Goal: Transaction & Acquisition: Book appointment/travel/reservation

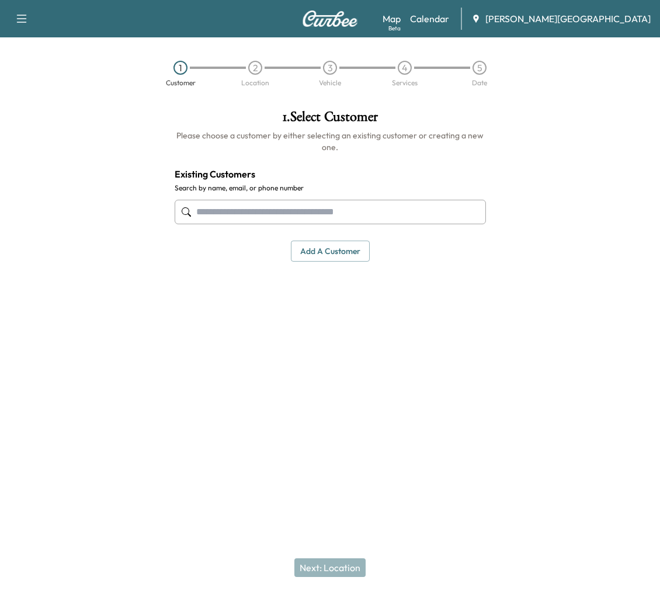
click at [368, 224] on input "text" at bounding box center [330, 212] width 311 height 25
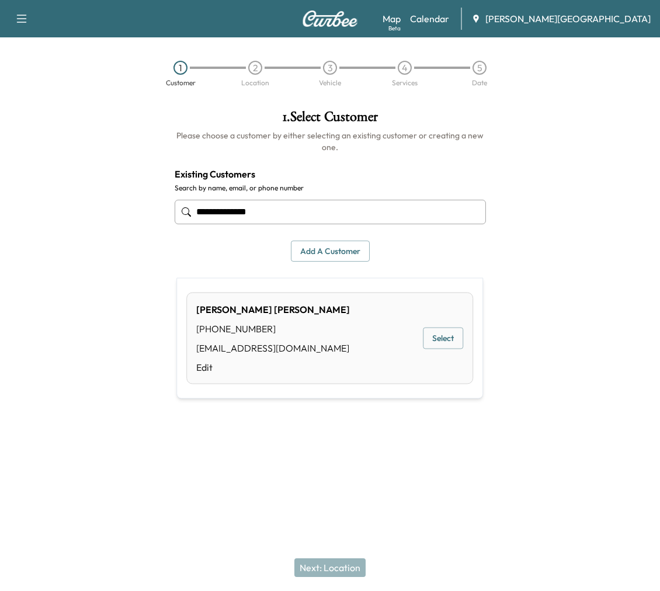
click at [441, 349] on button "Select" at bounding box center [443, 339] width 40 height 22
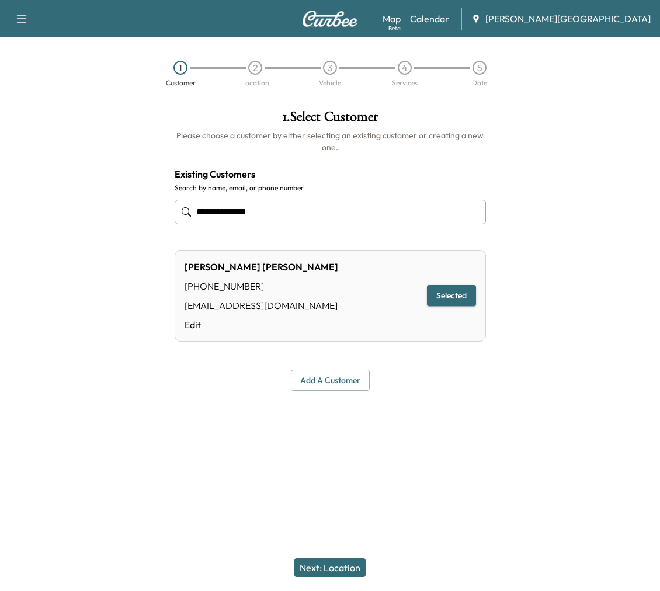
type input "**********"
click at [332, 565] on button "Next: Location" at bounding box center [329, 567] width 71 height 19
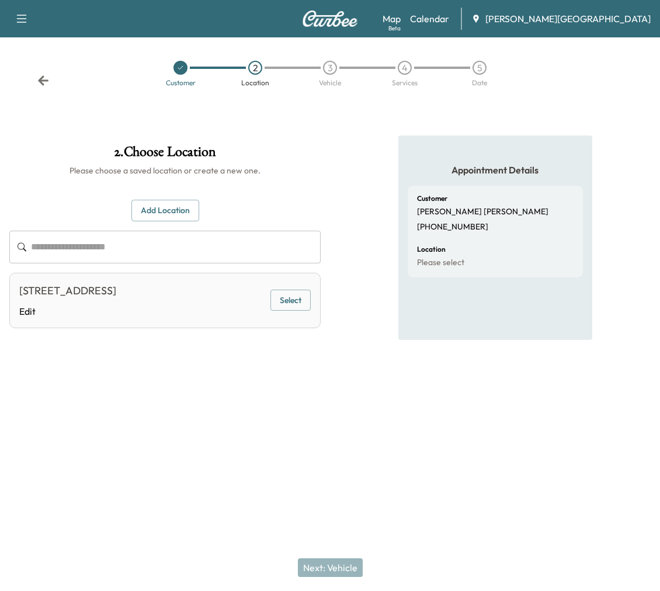
click at [283, 311] on button "Select" at bounding box center [290, 301] width 40 height 22
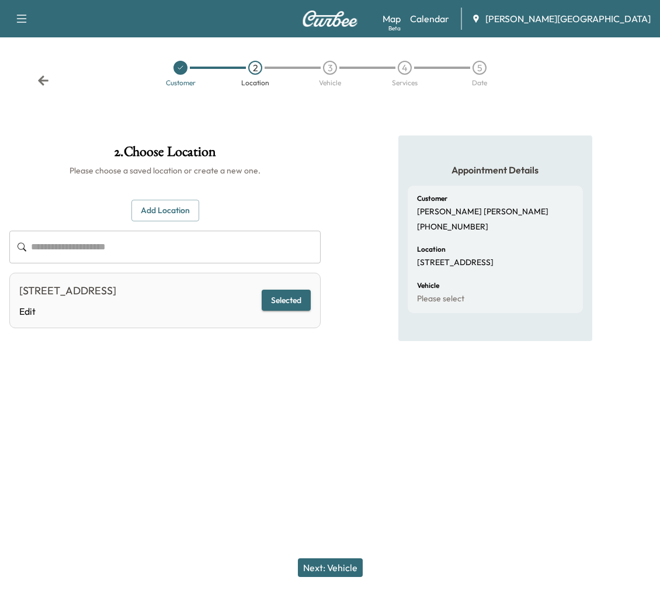
click at [334, 561] on button "Next: Vehicle" at bounding box center [330, 567] width 65 height 19
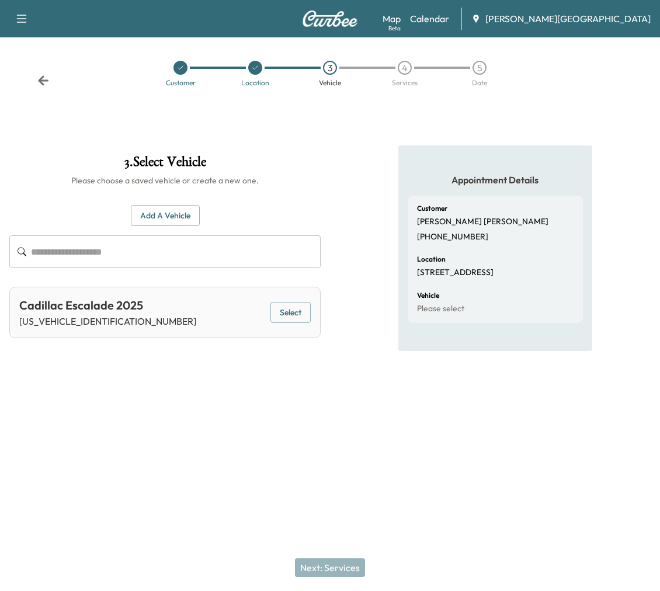
click at [282, 324] on button "Select" at bounding box center [290, 313] width 40 height 22
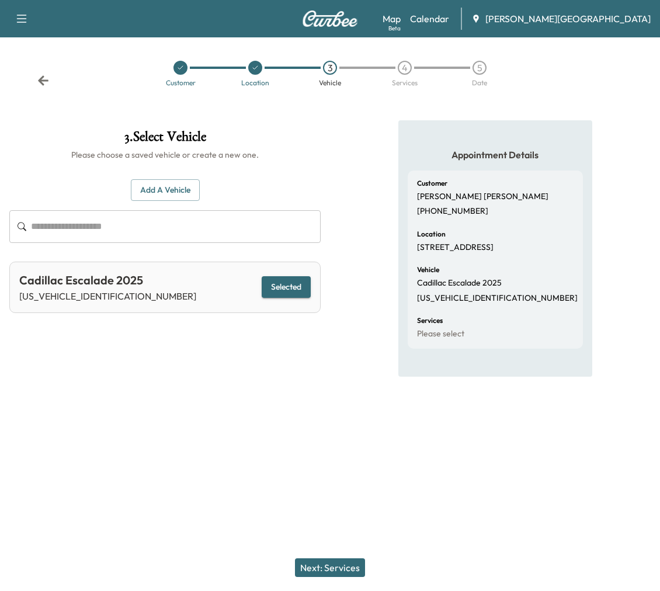
click at [362, 573] on button "Next: Services" at bounding box center [330, 567] width 70 height 19
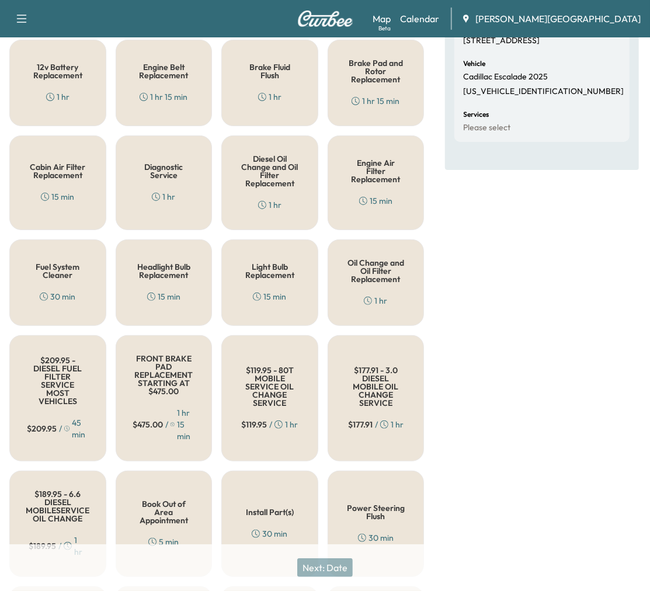
scroll to position [259, 0]
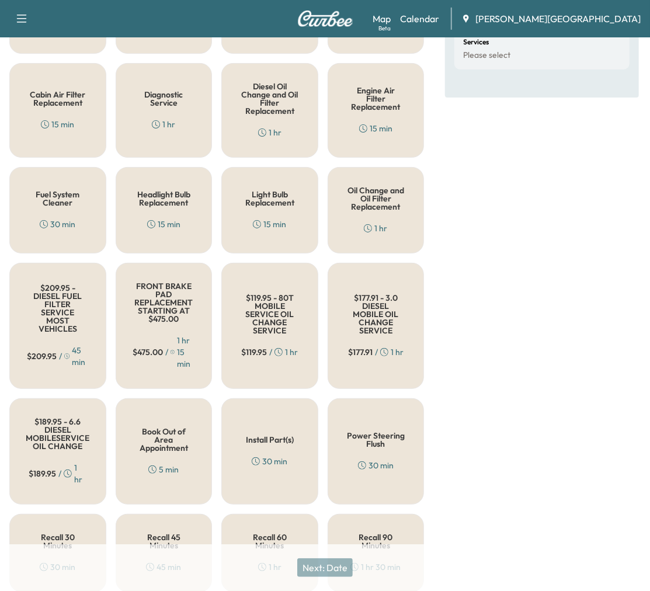
click at [169, 130] on div "1 hr" at bounding box center [163, 125] width 23 height 12
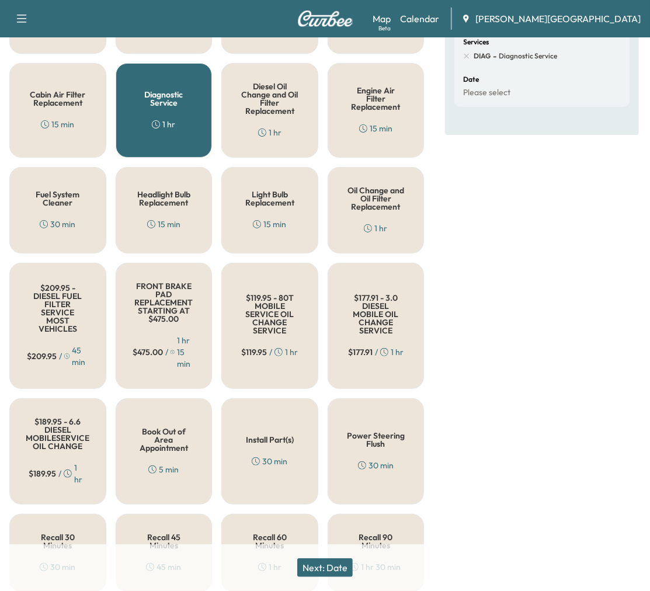
click at [341, 567] on button "Next: Date" at bounding box center [324, 567] width 55 height 19
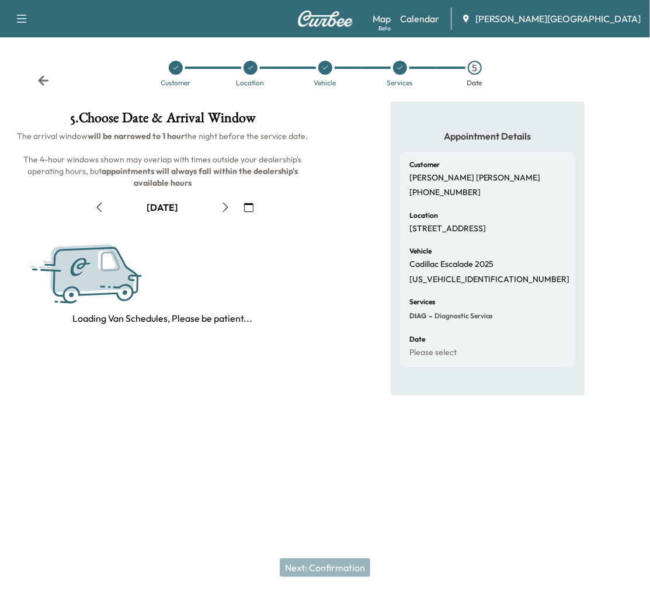
scroll to position [0, 0]
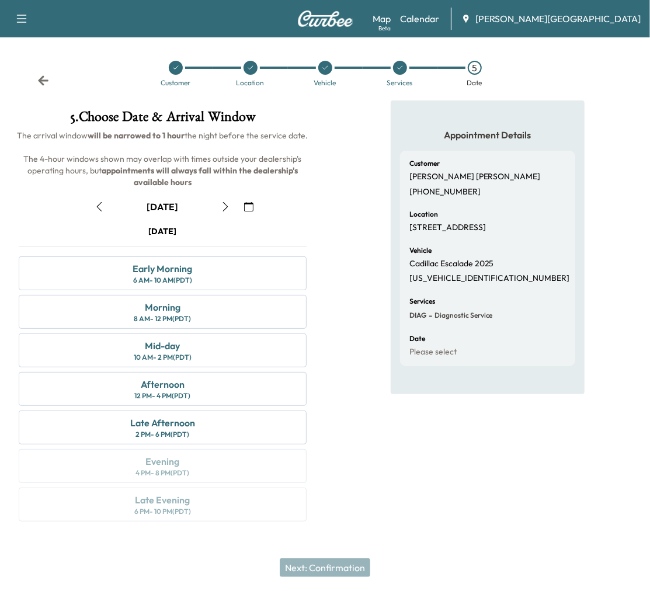
click at [100, 211] on icon "button" at bounding box center [99, 206] width 9 height 9
click at [207, 329] on div "Morning 8 AM - 12 PM (PDT)" at bounding box center [163, 312] width 288 height 34
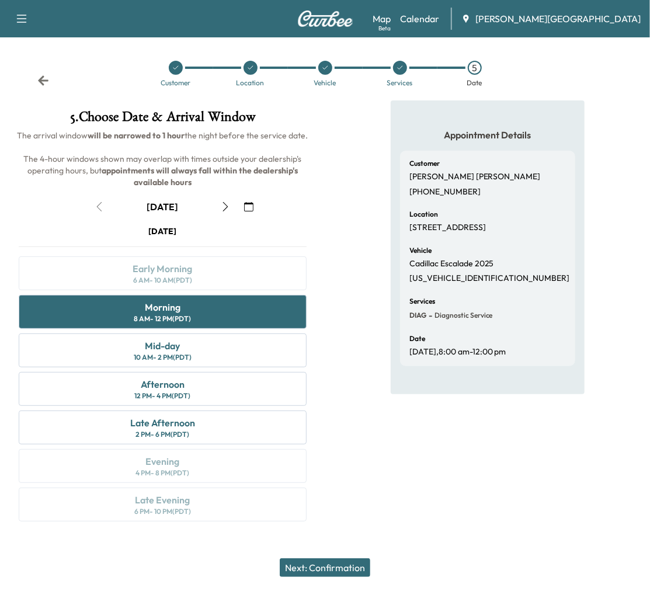
click at [103, 216] on div "[DATE]" at bounding box center [162, 206] width 146 height 19
click at [318, 563] on button "Next: Confirmation" at bounding box center [325, 567] width 91 height 19
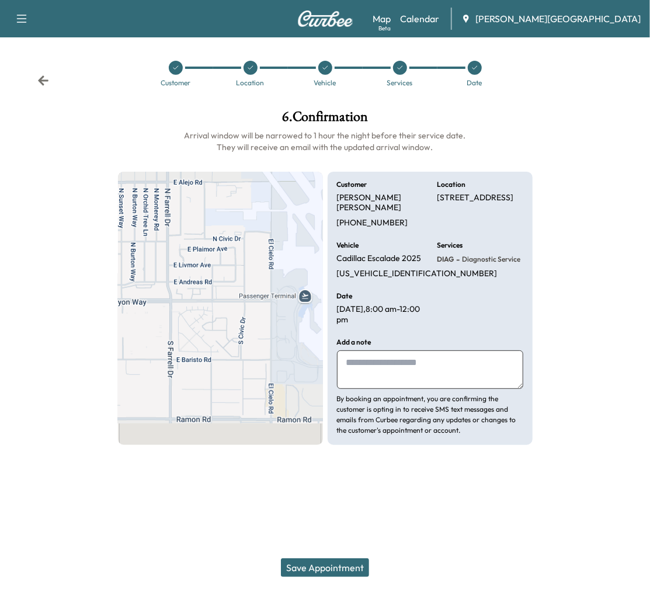
click at [383, 389] on textarea at bounding box center [430, 369] width 186 height 39
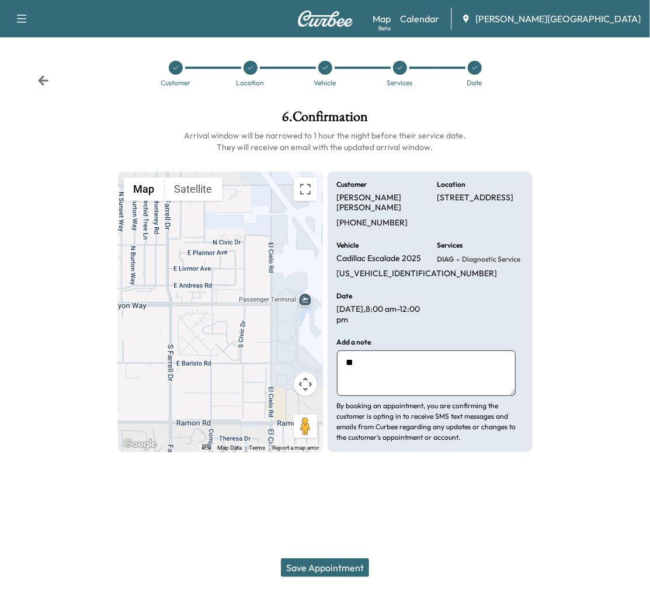
type textarea "*"
click at [49, 86] on icon at bounding box center [43, 81] width 12 height 12
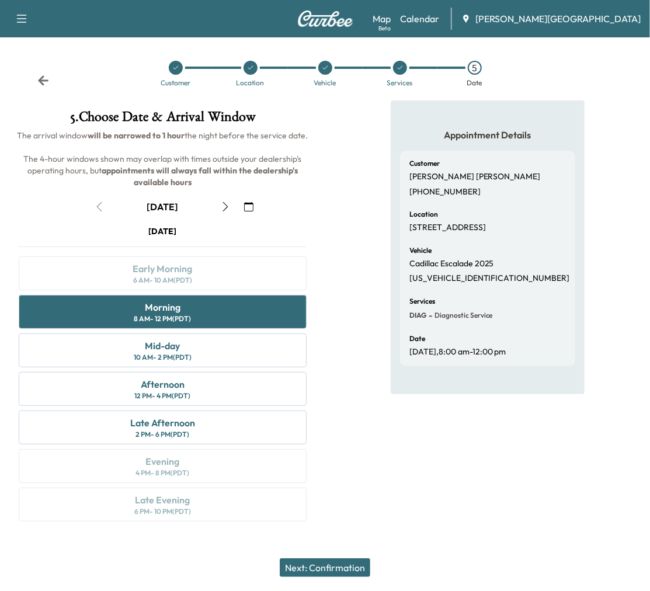
click at [177, 71] on icon at bounding box center [175, 67] width 7 height 7
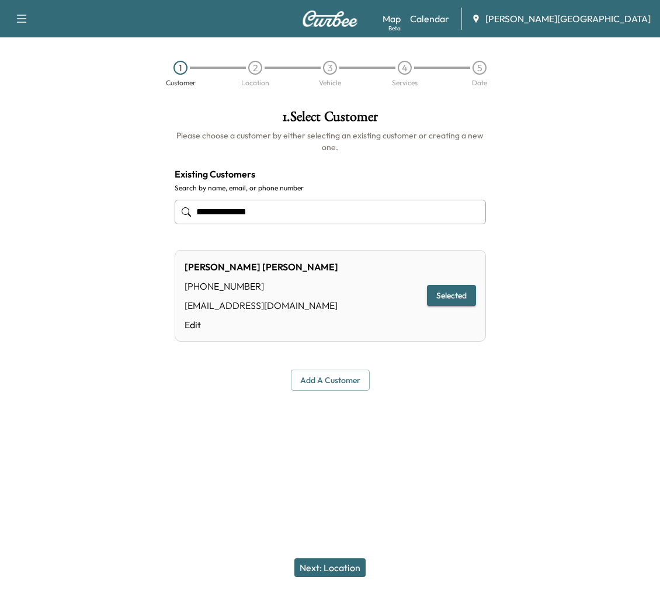
click at [369, 391] on button "Add a customer" at bounding box center [330, 381] width 79 height 22
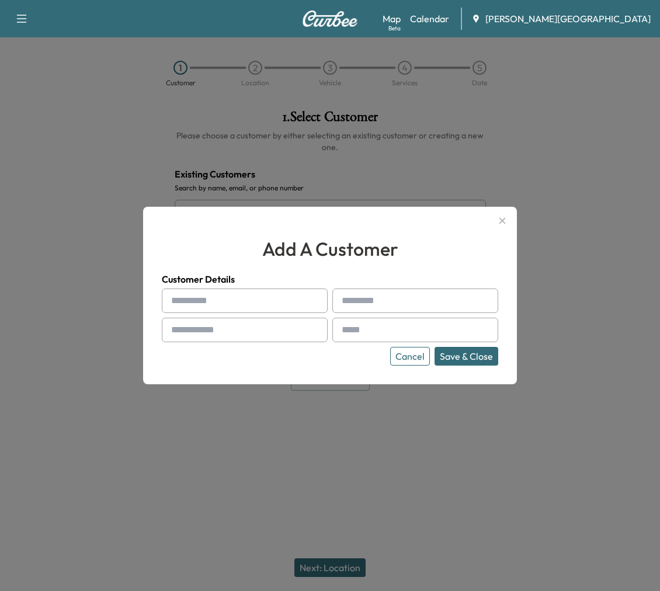
click at [230, 306] on input "text" at bounding box center [245, 301] width 166 height 25
type input "*"
type input "****"
type input "*********"
click at [295, 336] on input "text" at bounding box center [245, 330] width 166 height 25
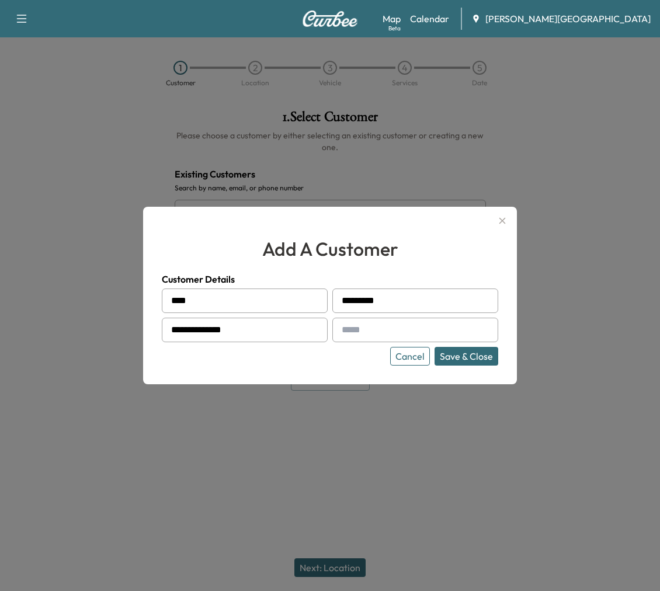
type input "**********"
click at [435, 347] on button "Save & Close" at bounding box center [467, 356] width 64 height 19
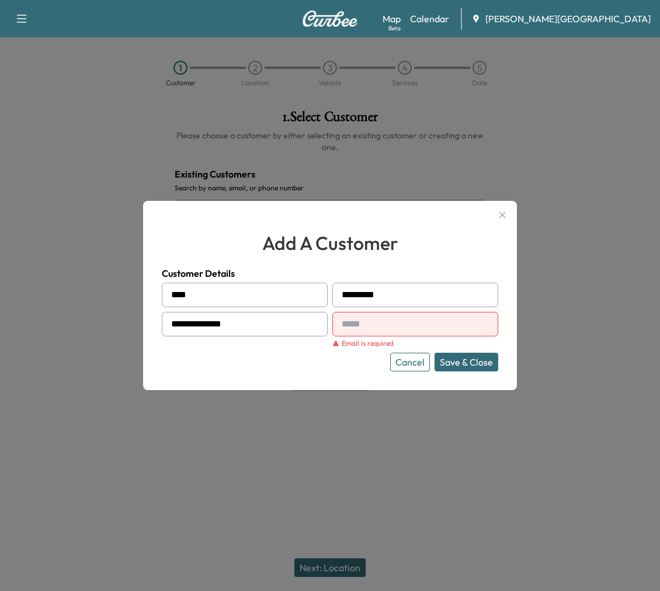
click at [429, 336] on input "text" at bounding box center [415, 324] width 166 height 25
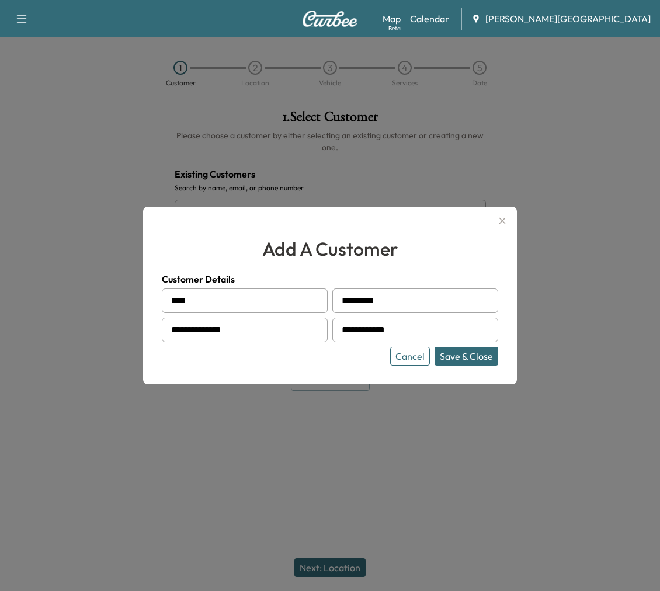
type input "**********"
click at [443, 207] on div "**********" at bounding box center [330, 296] width 374 height 178
click at [447, 366] on button "Save & Close" at bounding box center [467, 356] width 64 height 19
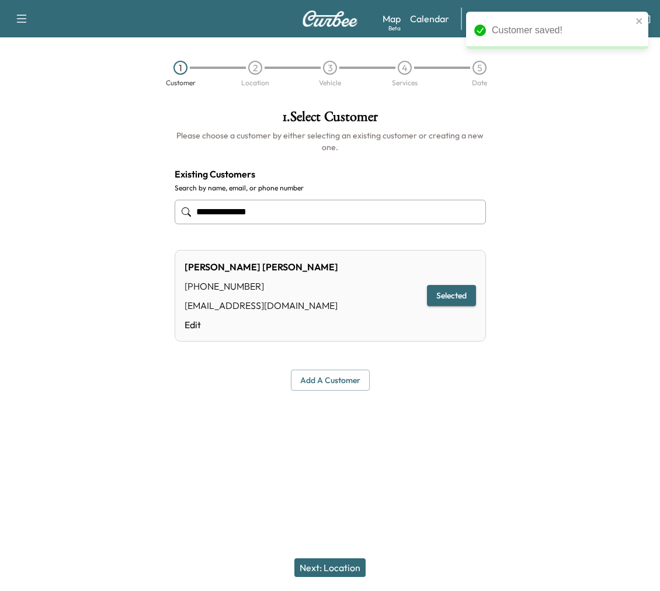
click at [364, 572] on button "Next: Location" at bounding box center [329, 567] width 71 height 19
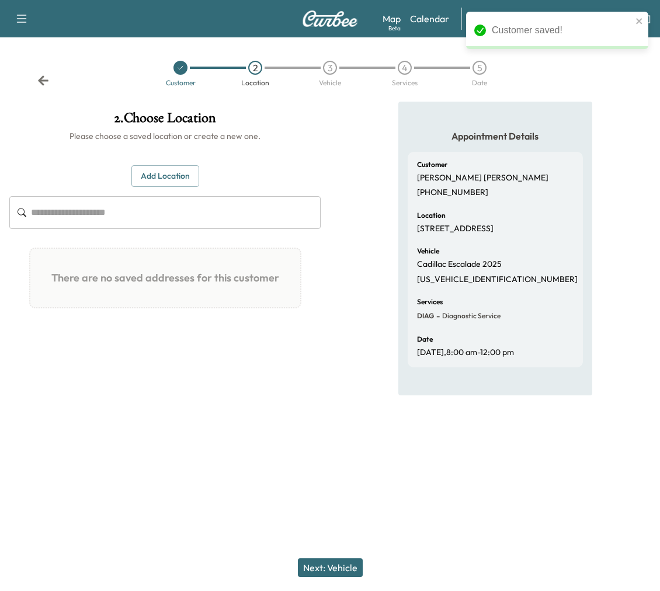
click at [184, 187] on button "Add Location" at bounding box center [165, 176] width 68 height 22
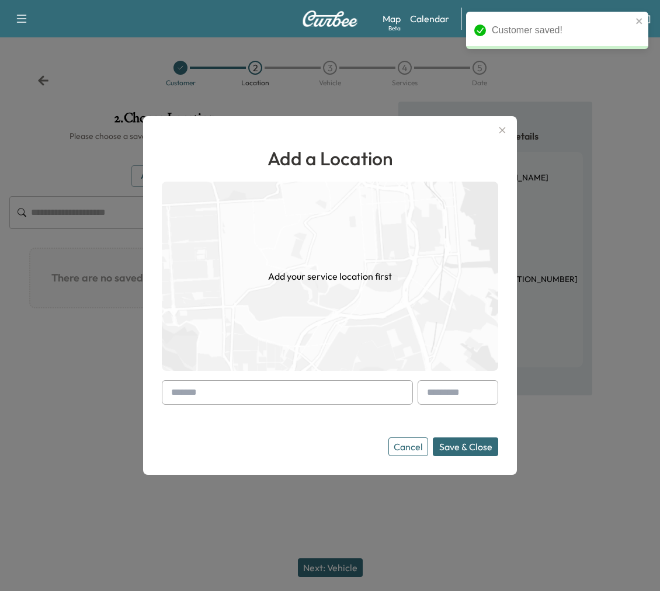
click at [273, 390] on input "text" at bounding box center [287, 392] width 251 height 25
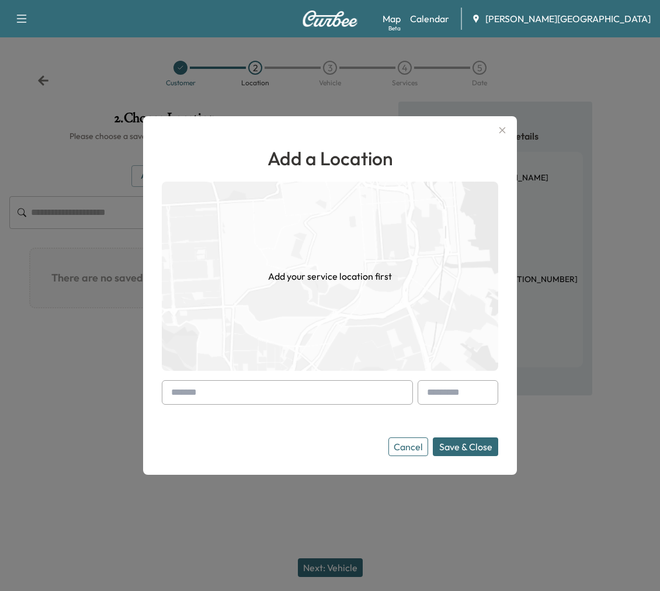
click at [220, 392] on input "text" at bounding box center [287, 392] width 251 height 25
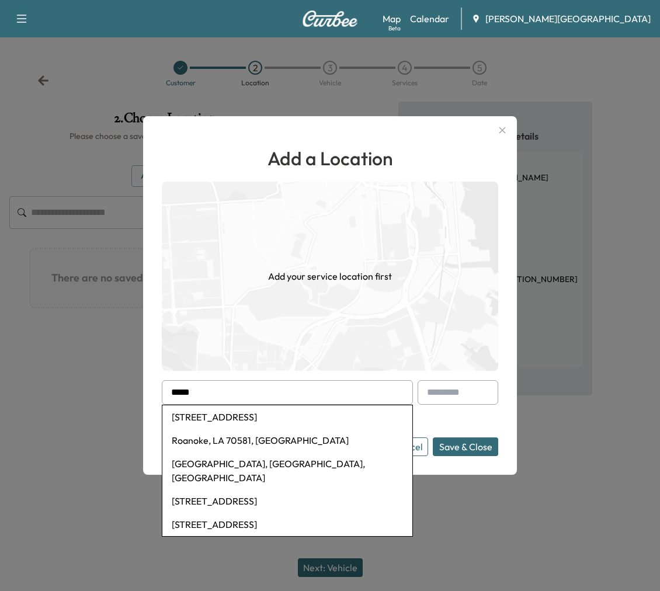
click at [228, 421] on li "[STREET_ADDRESS]" at bounding box center [287, 416] width 250 height 23
type input "**********"
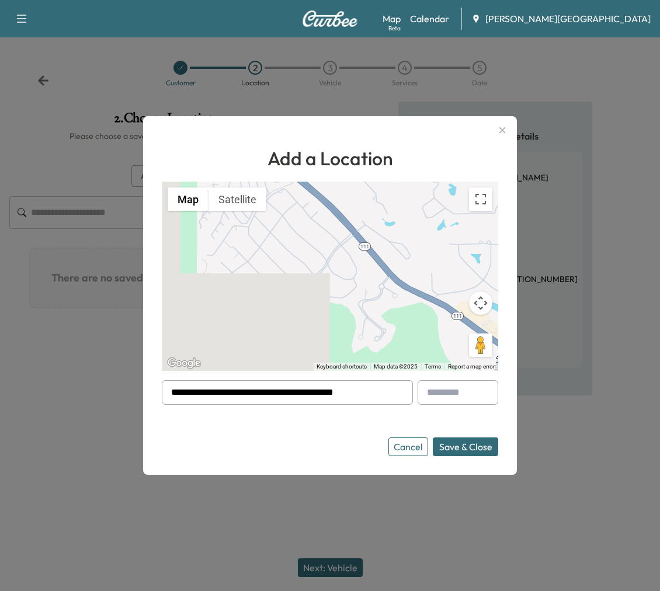
click at [478, 456] on button "Save & Close" at bounding box center [465, 447] width 65 height 19
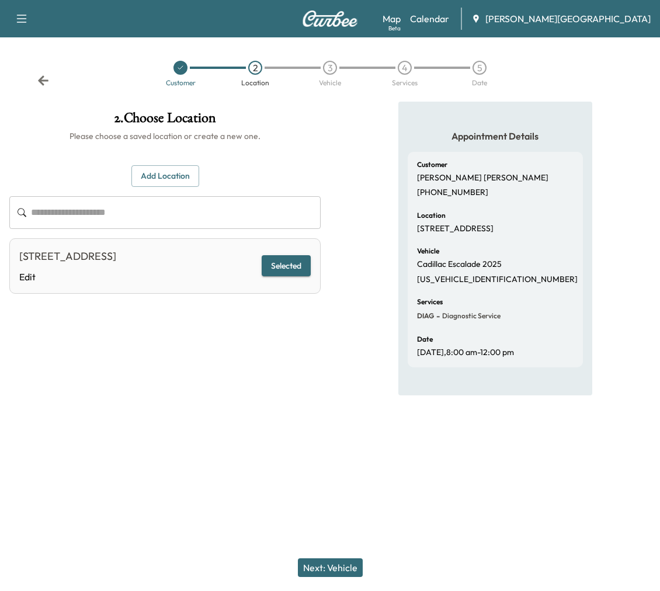
click at [349, 568] on button "Next: Vehicle" at bounding box center [330, 567] width 65 height 19
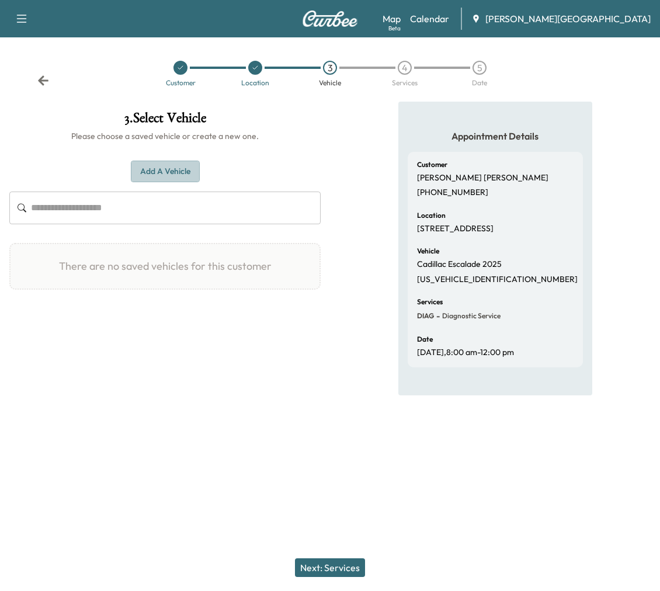
click at [165, 182] on button "Add a Vehicle" at bounding box center [165, 172] width 69 height 22
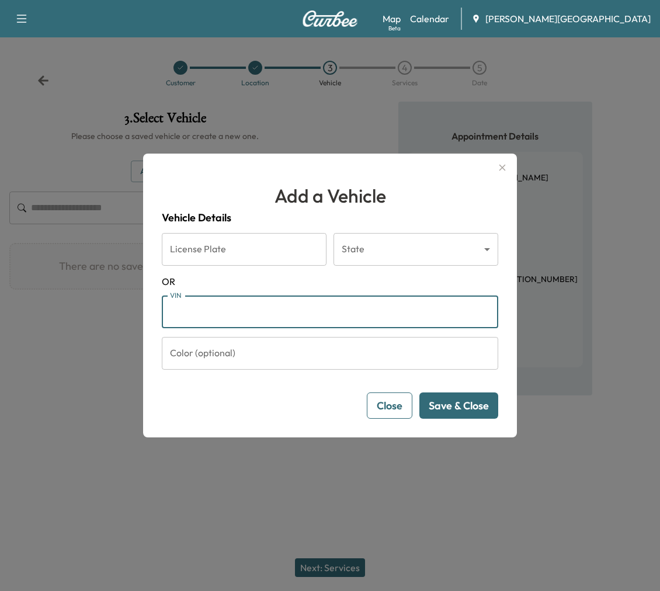
paste input "**********"
type input "**********"
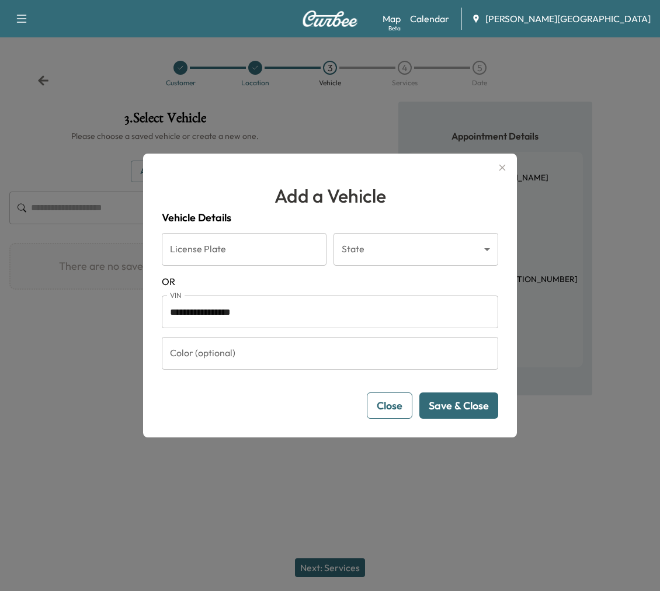
click at [450, 419] on button "Save & Close" at bounding box center [458, 406] width 79 height 26
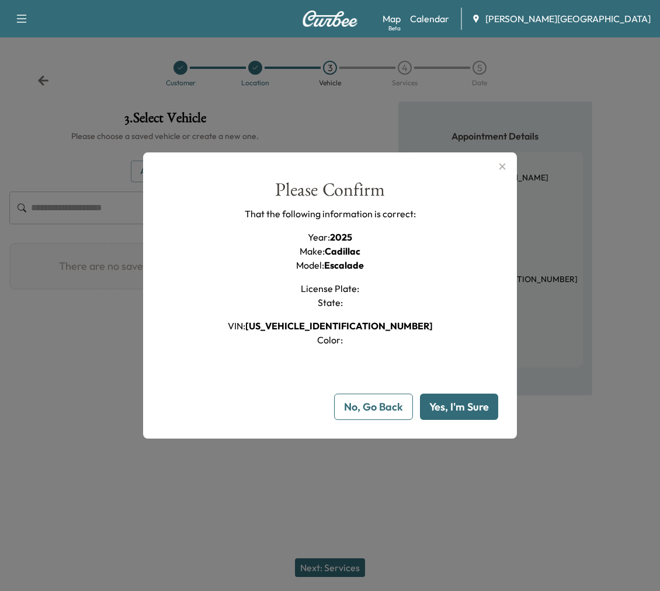
click at [487, 420] on button "Yes, I'm Sure" at bounding box center [459, 407] width 78 height 26
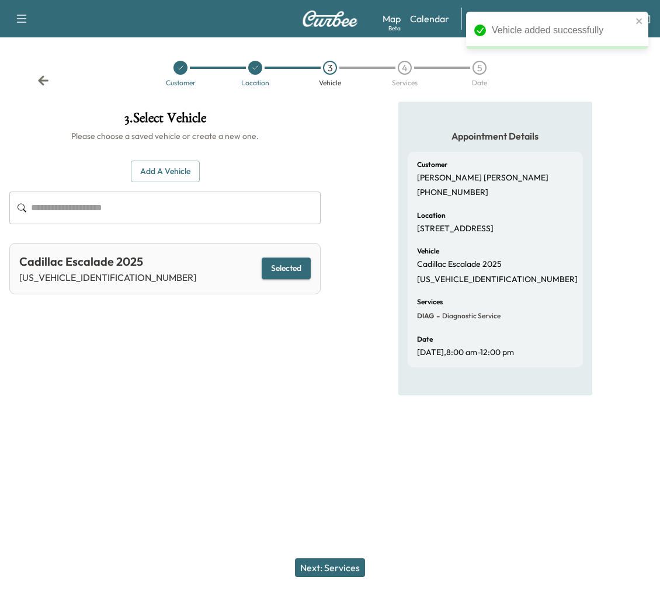
click at [350, 562] on button "Next: Services" at bounding box center [330, 567] width 70 height 19
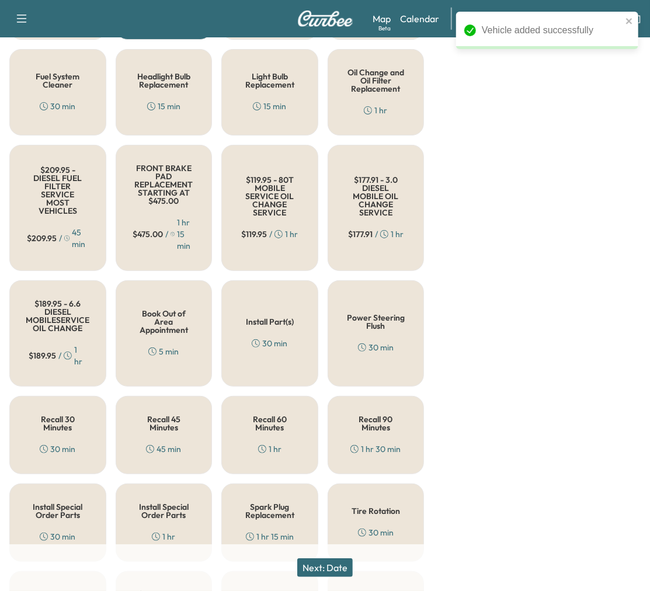
scroll to position [389, 0]
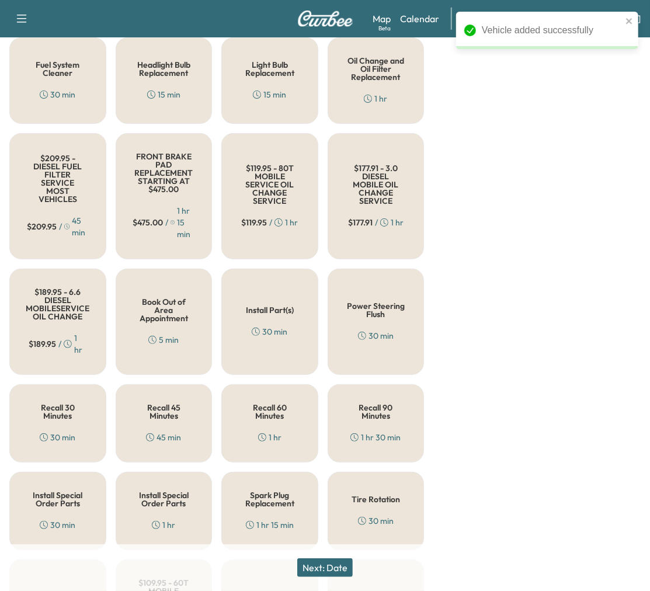
click at [320, 561] on button "Next: Date" at bounding box center [324, 567] width 55 height 19
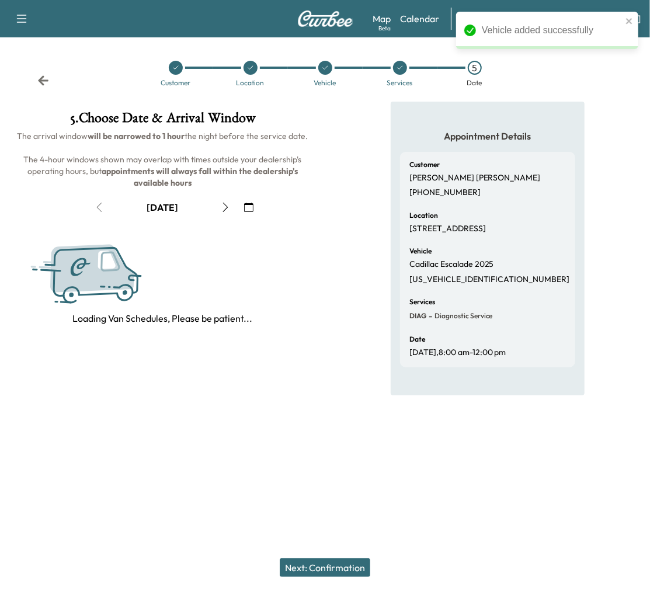
scroll to position [0, 0]
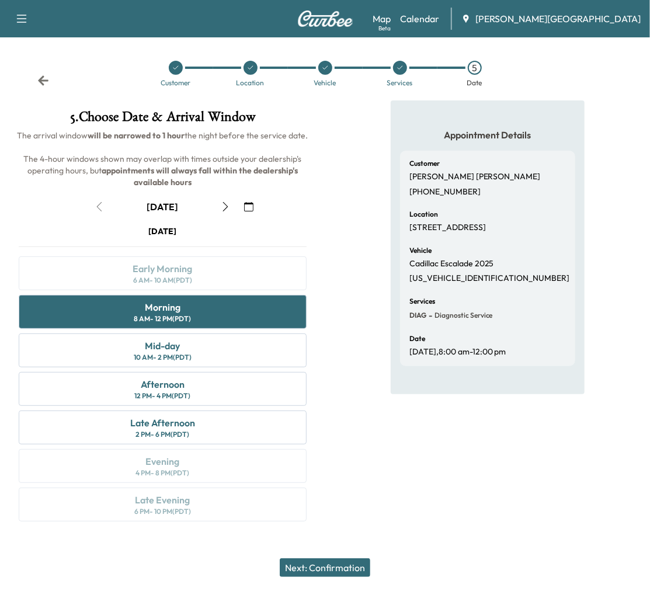
click at [310, 564] on button "Next: Confirmation" at bounding box center [325, 567] width 91 height 19
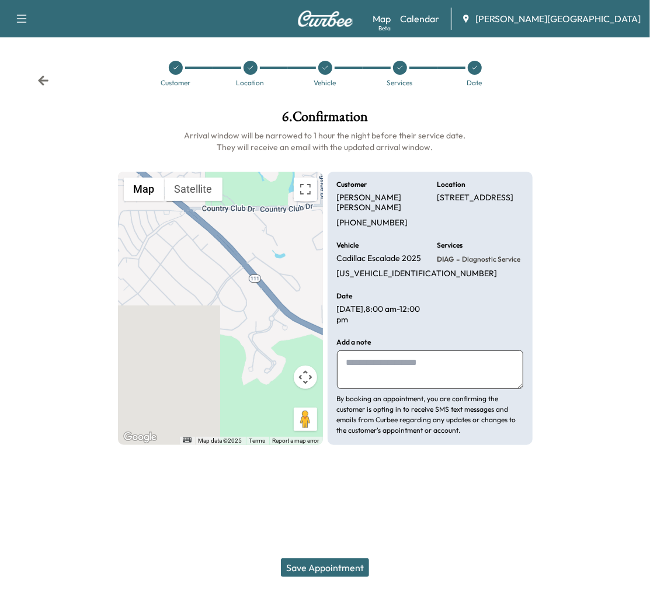
click at [367, 565] on button "Save Appointment" at bounding box center [325, 567] width 88 height 19
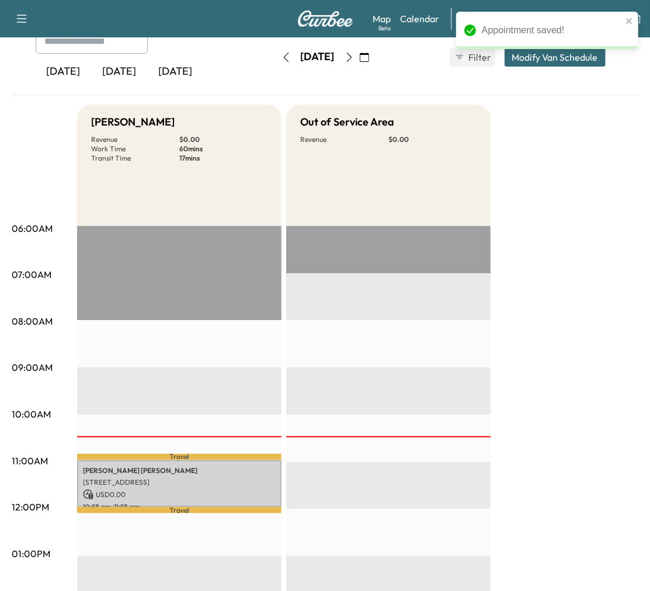
scroll to position [259, 0]
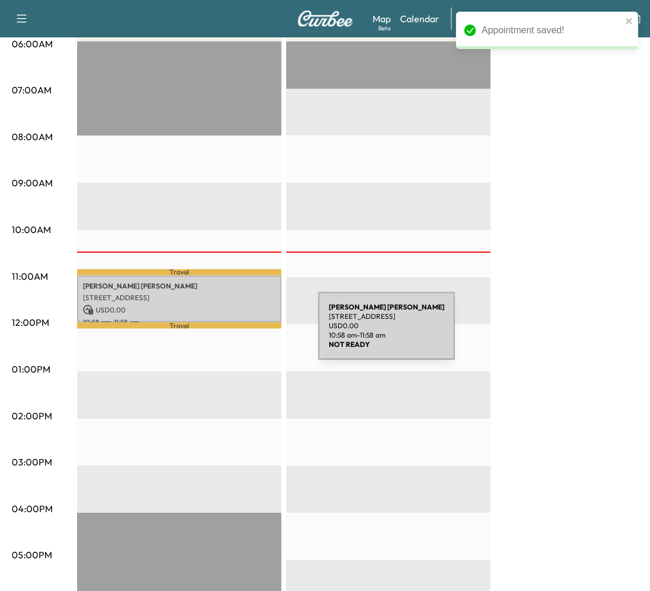
click at [231, 303] on p "[STREET_ADDRESS]" at bounding box center [179, 297] width 193 height 9
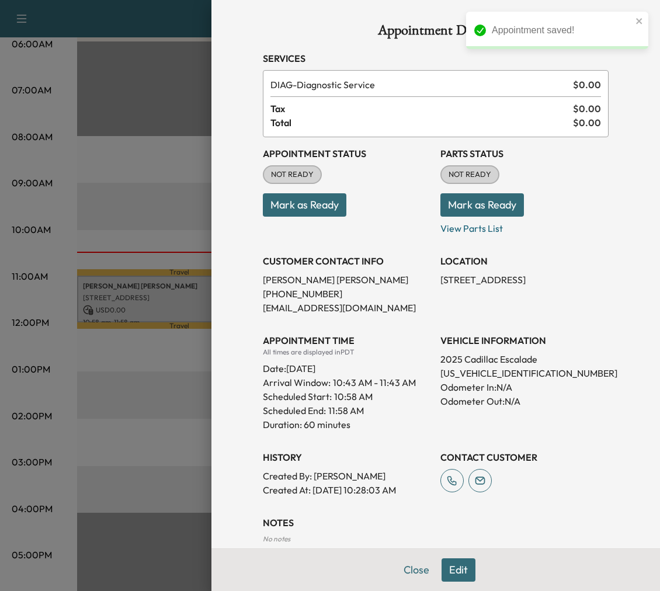
drag, startPoint x: 342, startPoint y: 259, endPoint x: 372, endPoint y: 297, distance: 47.4
click at [342, 217] on button "Mark as Ready" at bounding box center [305, 204] width 84 height 23
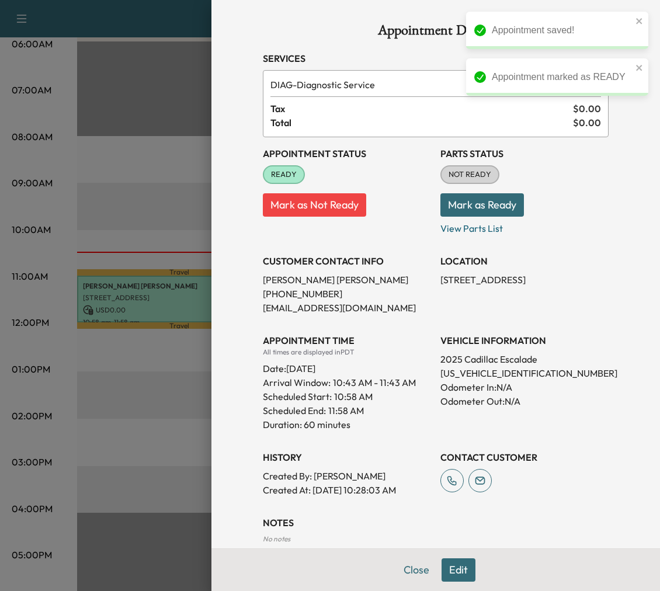
click at [51, 395] on div at bounding box center [330, 295] width 660 height 591
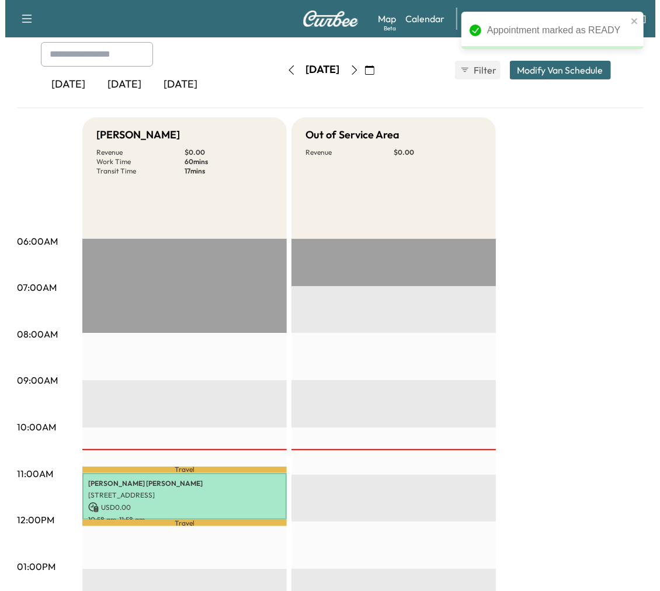
scroll to position [0, 0]
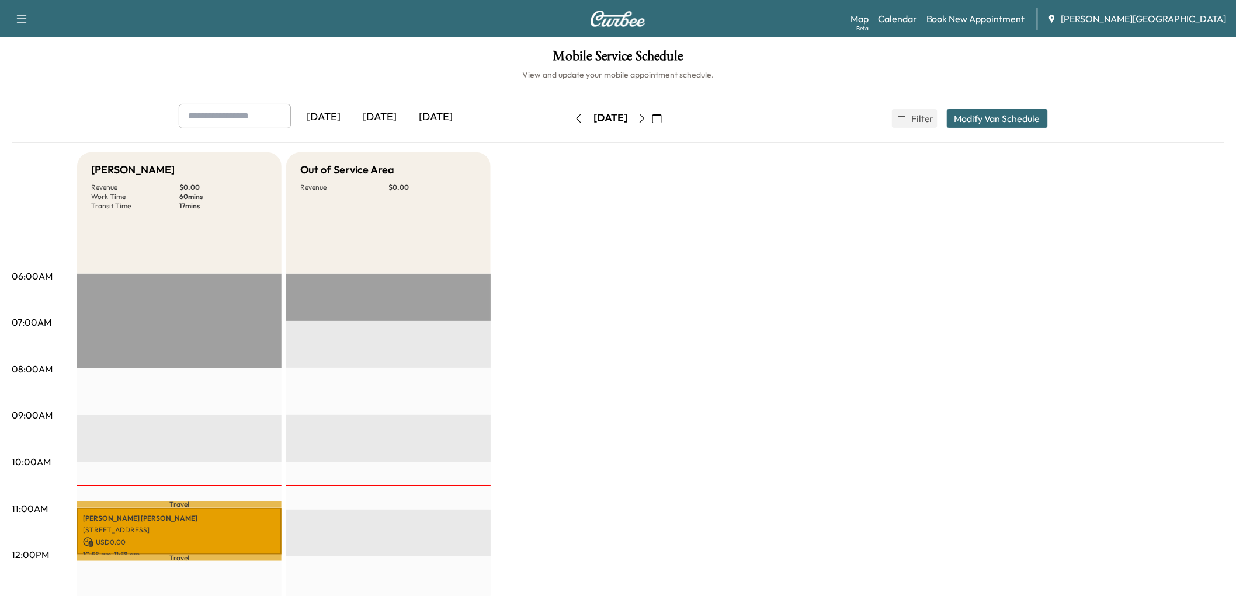
click at [659, 22] on link "Book New Appointment" at bounding box center [975, 19] width 99 height 14
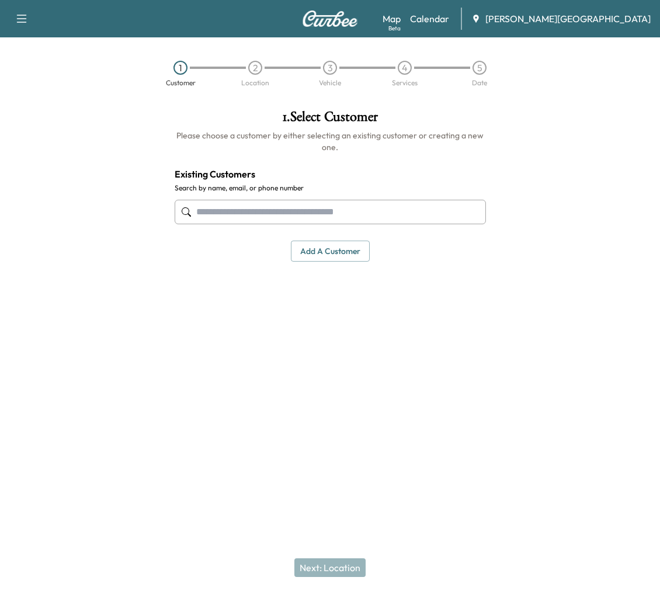
click at [383, 224] on input "text" at bounding box center [330, 212] width 311 height 25
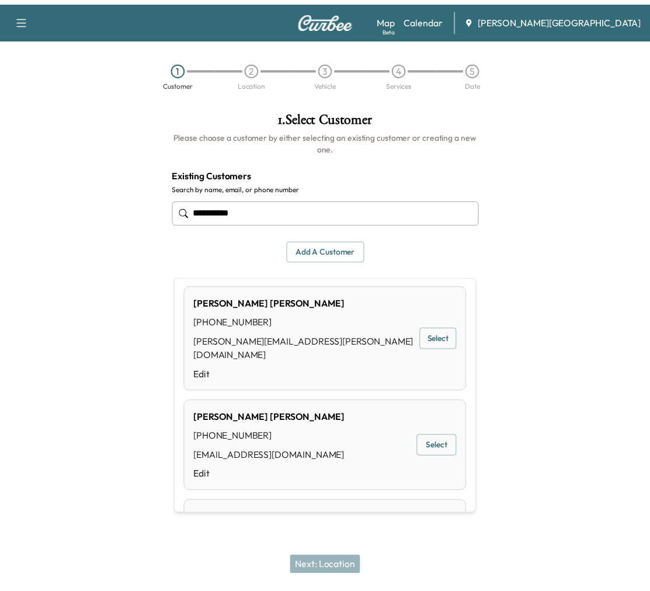
scroll to position [324, 0]
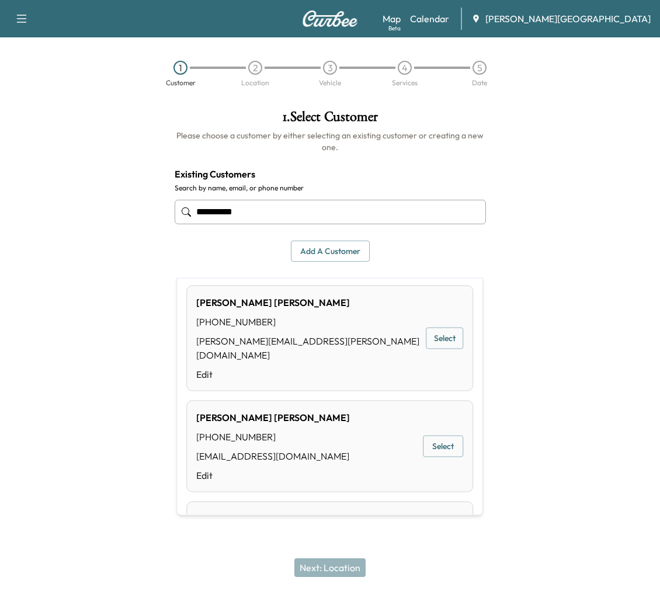
type input "**********"
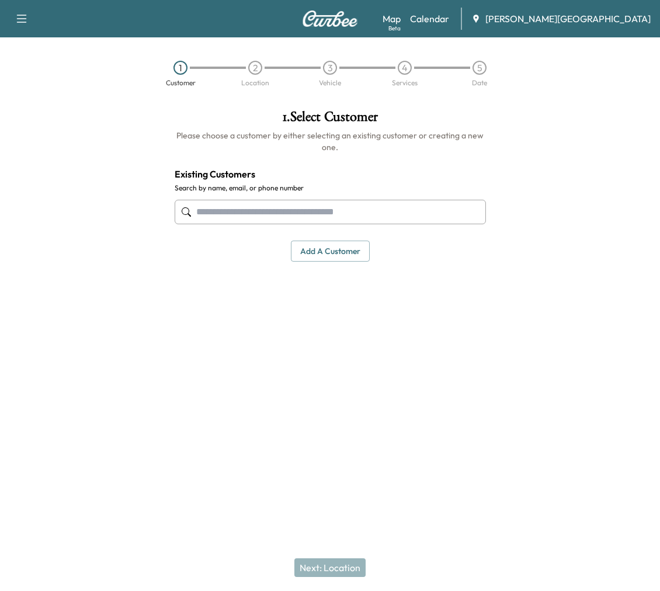
click at [550, 396] on div at bounding box center [577, 248] width 165 height 296
click at [348, 262] on button "Add a customer" at bounding box center [330, 252] width 79 height 22
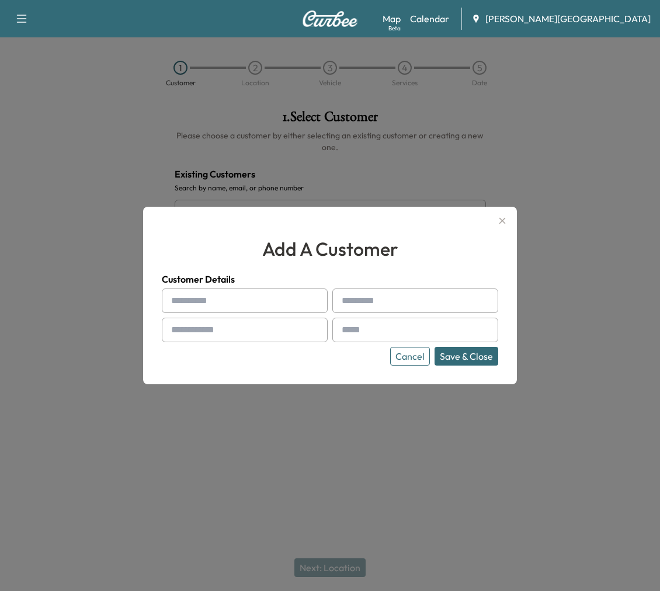
click at [310, 298] on div at bounding box center [316, 301] width 14 height 14
drag, startPoint x: 249, startPoint y: 298, endPoint x: 259, endPoint y: 304, distance: 11.5
click at [259, 304] on input "text" at bounding box center [245, 301] width 166 height 25
type input "****"
type input "*****"
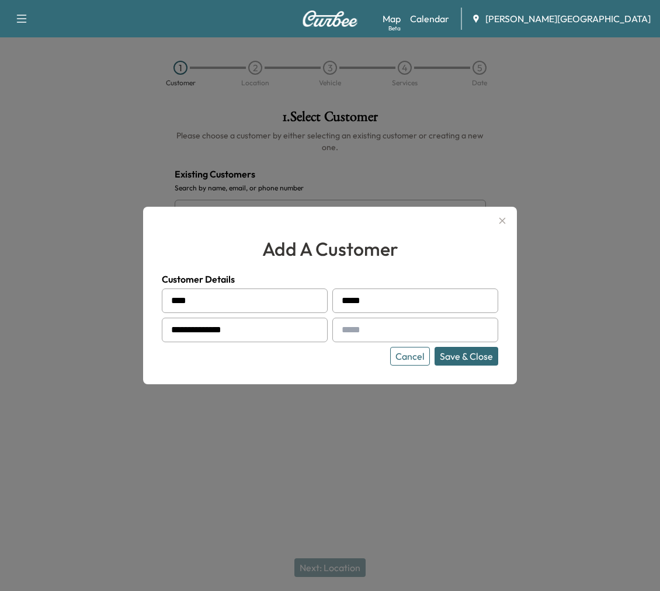
type input "**********"
paste input "**********"
type input "**********"
click at [482, 360] on button "Save & Close" at bounding box center [467, 356] width 64 height 19
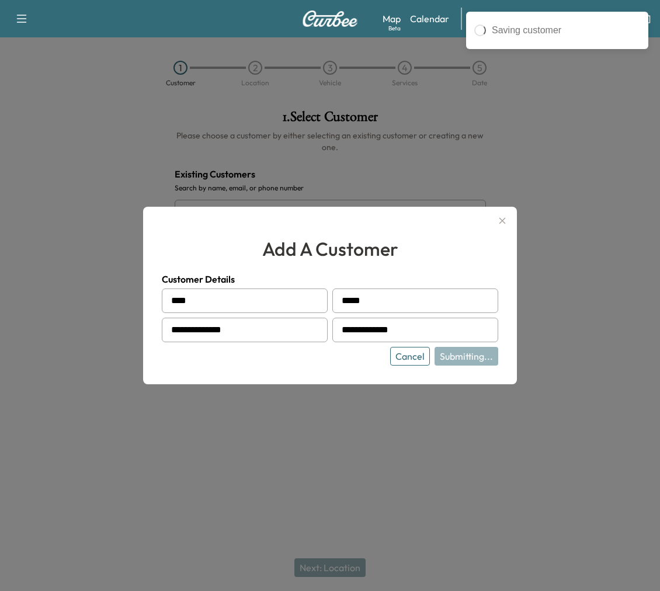
type input "**********"
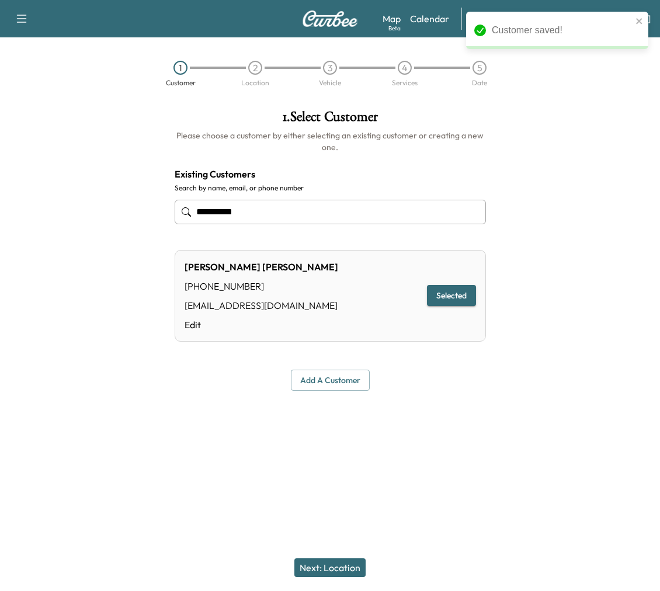
click at [366, 570] on button "Next: Location" at bounding box center [329, 567] width 71 height 19
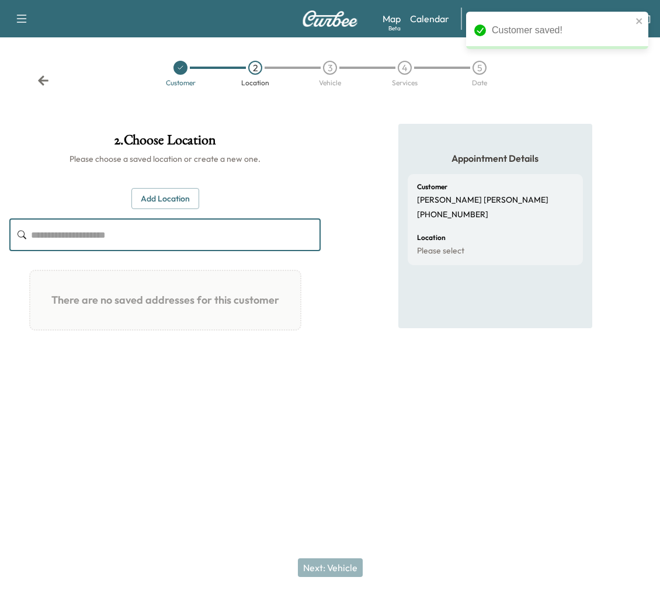
click at [218, 242] on input "text" at bounding box center [176, 234] width 290 height 33
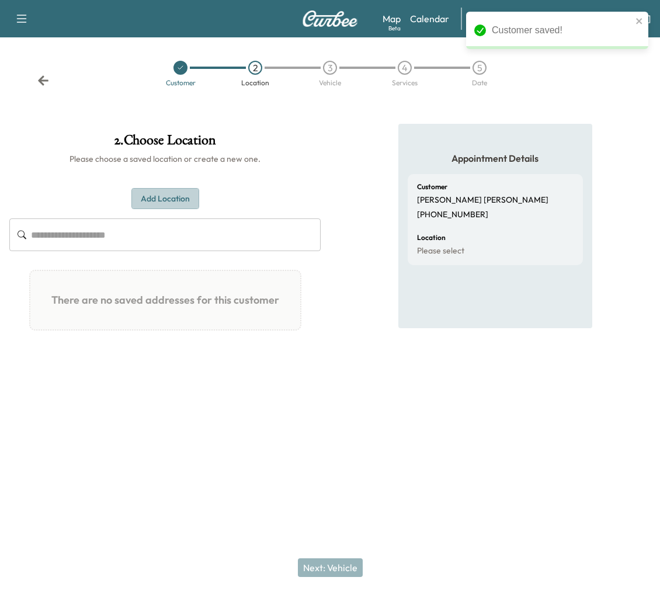
click at [193, 210] on button "Add Location" at bounding box center [165, 199] width 68 height 22
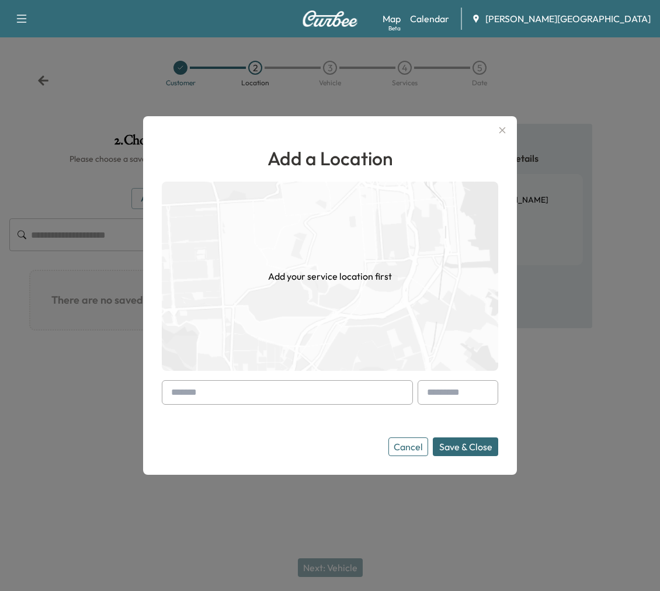
drag, startPoint x: 270, startPoint y: 393, endPoint x: 629, endPoint y: 445, distance: 362.3
click at [276, 393] on input "text" at bounding box center [287, 392] width 251 height 25
click at [257, 390] on input "text" at bounding box center [287, 392] width 251 height 25
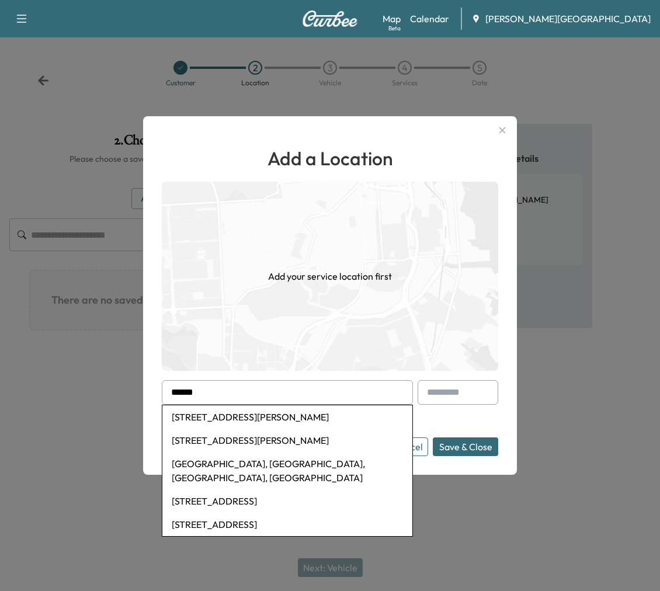
click at [296, 416] on li "[STREET_ADDRESS][PERSON_NAME]" at bounding box center [287, 416] width 250 height 23
type input "**********"
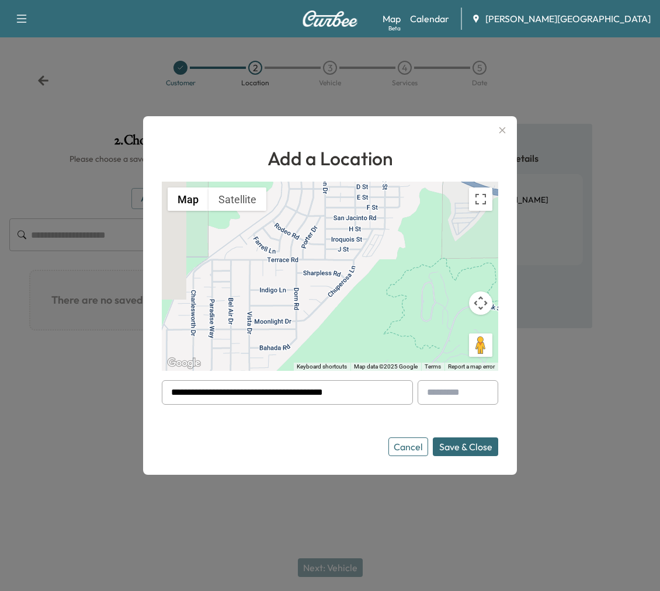
click at [470, 452] on button "Save & Close" at bounding box center [465, 447] width 65 height 19
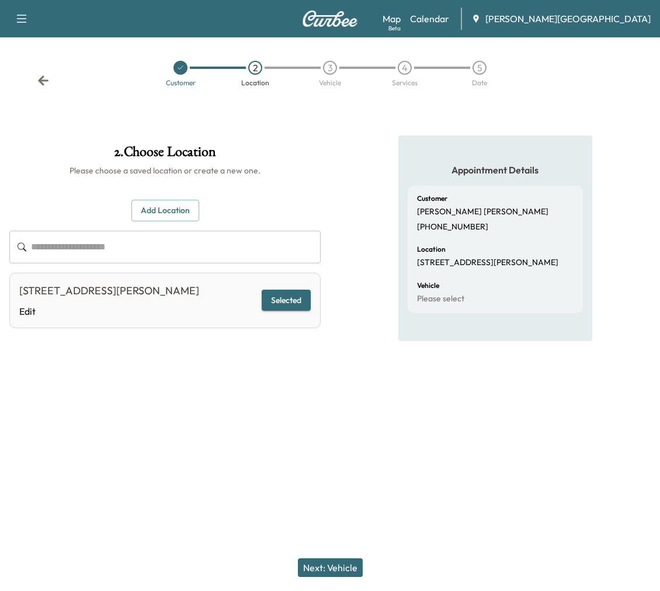
click at [311, 572] on button "Next: Vehicle" at bounding box center [330, 567] width 65 height 19
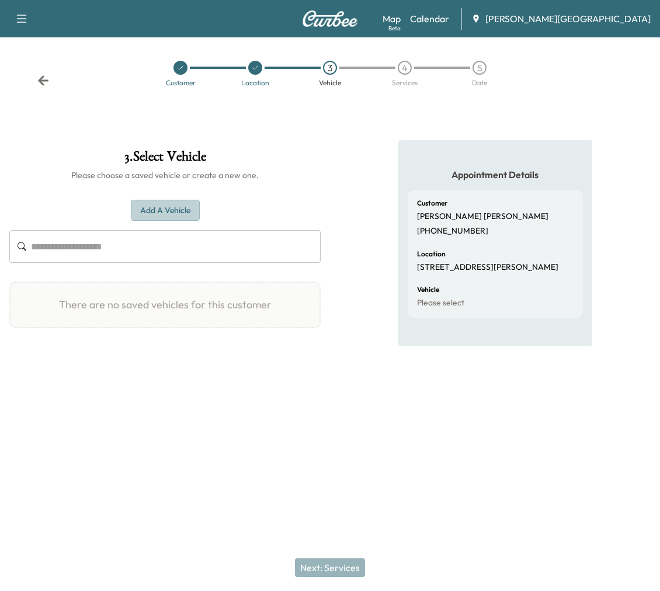
click at [149, 214] on button "Add a Vehicle" at bounding box center [165, 211] width 69 height 22
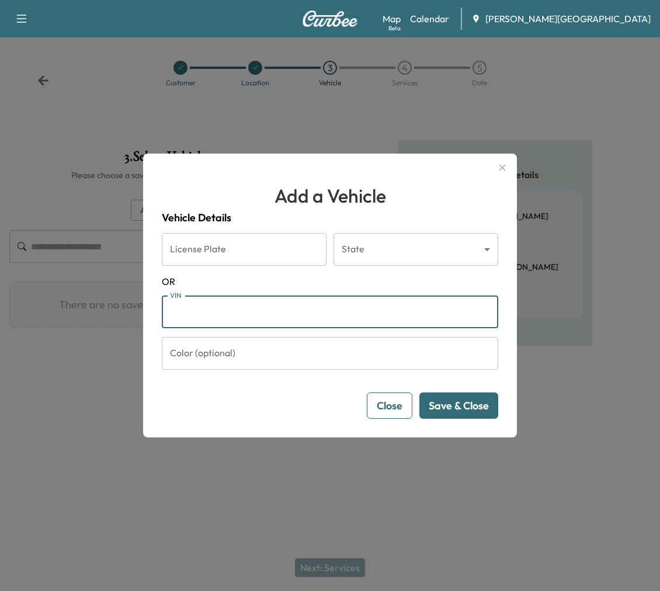
paste input "**********"
type input "**********"
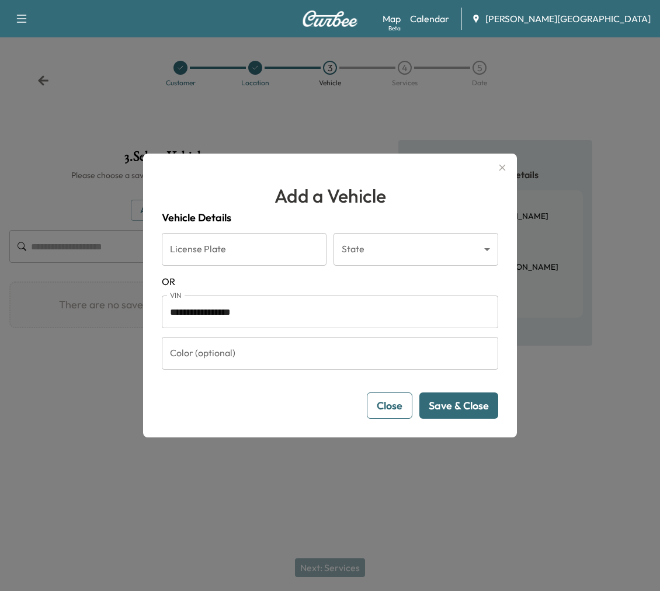
click at [475, 419] on button "Save & Close" at bounding box center [458, 406] width 79 height 26
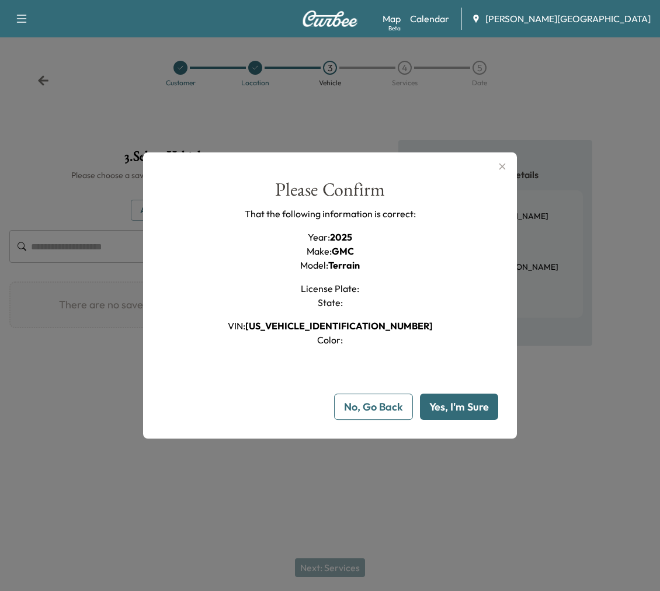
click at [453, 420] on button "Yes, I'm Sure" at bounding box center [459, 407] width 78 height 26
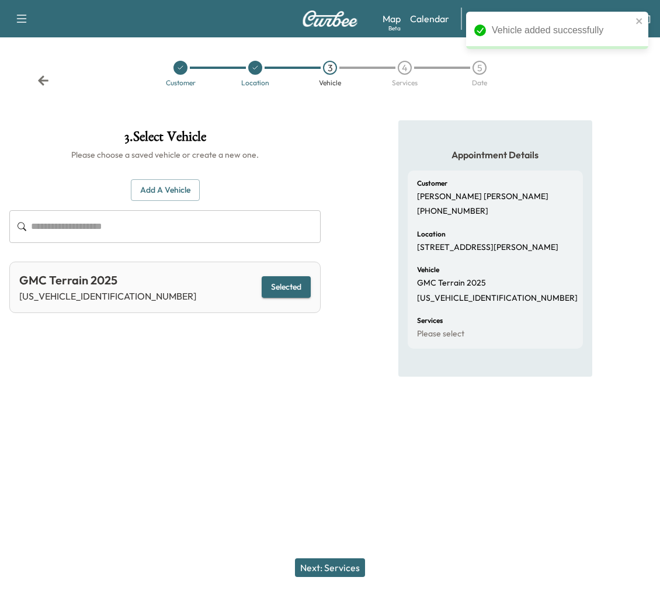
click at [318, 558] on button "Next: Services" at bounding box center [330, 567] width 70 height 19
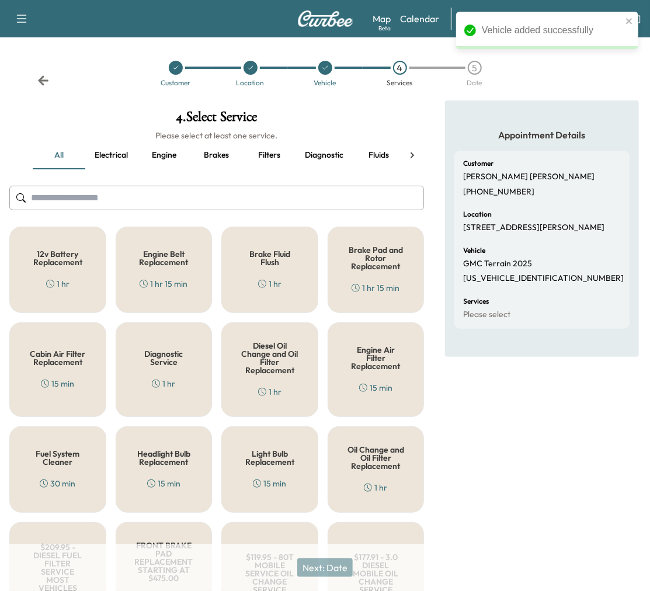
click at [168, 366] on h5 "Diagnostic Service" at bounding box center [164, 358] width 58 height 16
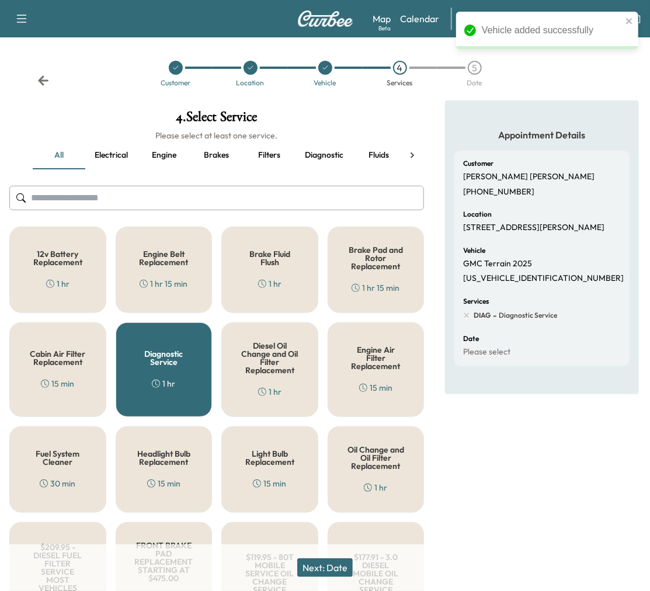
click at [326, 563] on button "Next: Date" at bounding box center [324, 567] width 55 height 19
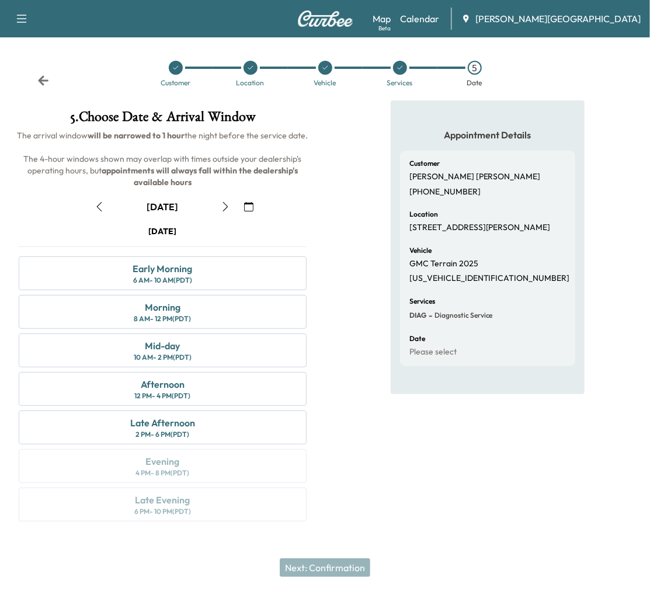
click at [104, 211] on icon "button" at bounding box center [99, 206] width 9 height 9
click at [177, 495] on div "[DATE] Early Morning 6 AM - 10 AM (PDT) Morning 8 AM - 12 PM (PDT) Mid-day 10 A…" at bounding box center [162, 375] width 307 height 301
click at [224, 445] on div "Late Afternoon 2 PM - 6 PM (PDT)" at bounding box center [163, 428] width 288 height 34
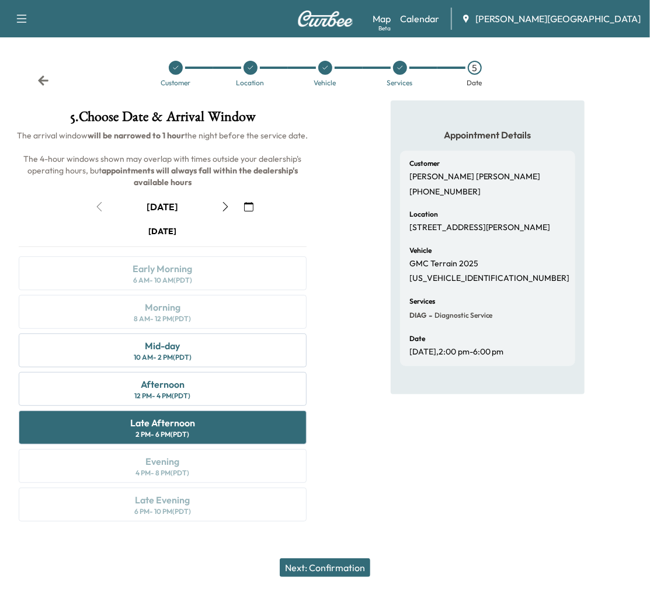
click at [351, 572] on button "Next: Confirmation" at bounding box center [325, 567] width 91 height 19
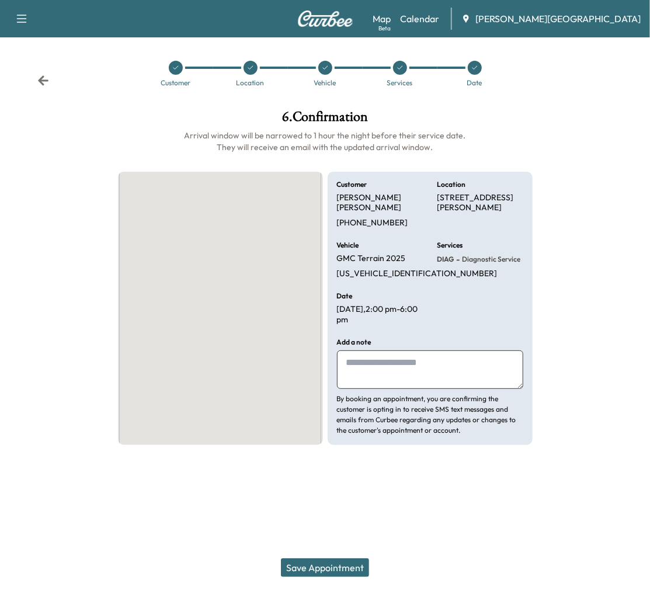
scroll to position [22, 0]
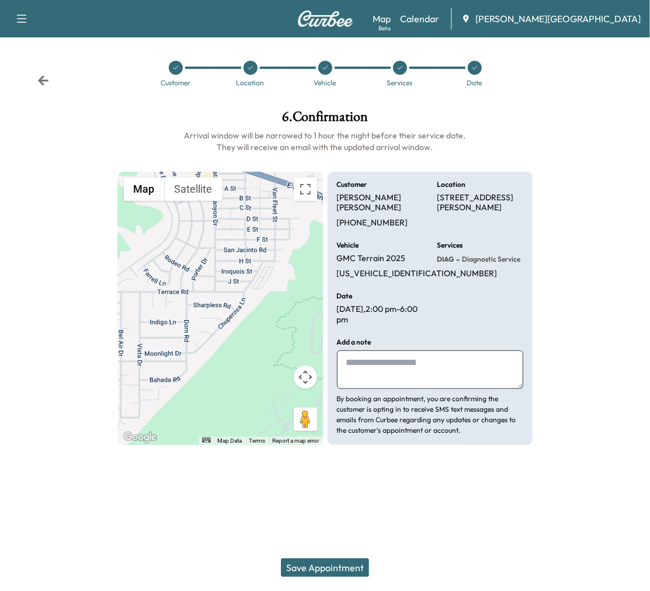
click at [374, 389] on textarea at bounding box center [430, 369] width 186 height 39
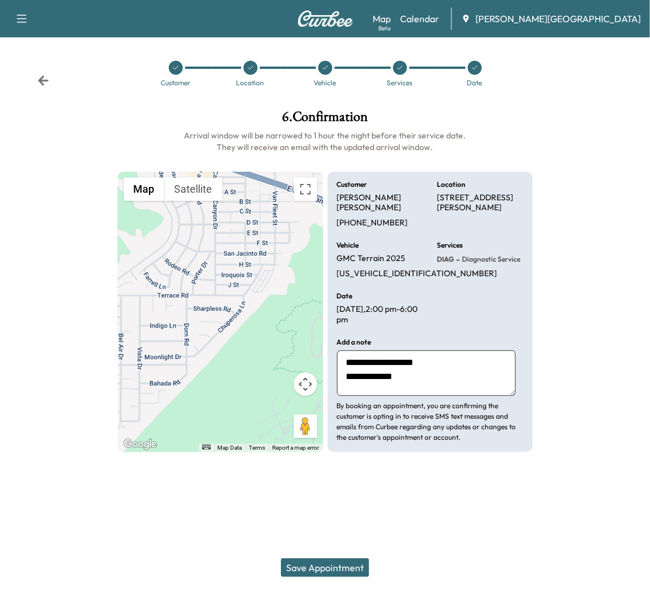
type textarea "**********"
click at [352, 558] on button "Save Appointment" at bounding box center [325, 567] width 88 height 19
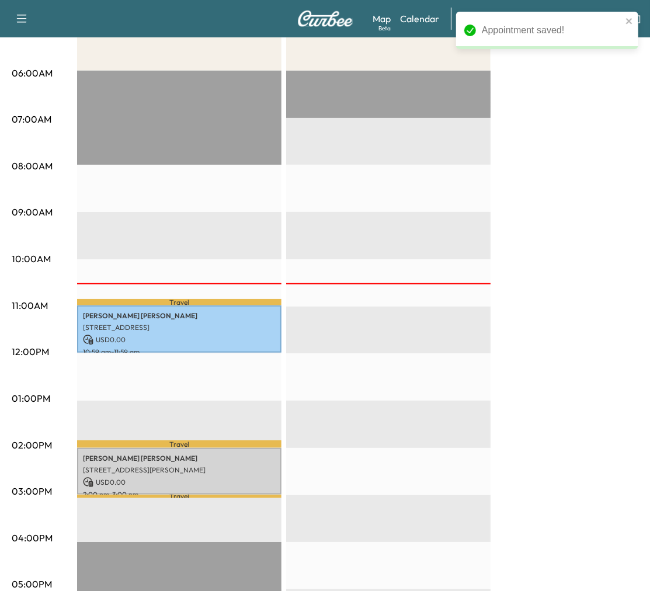
scroll to position [259, 0]
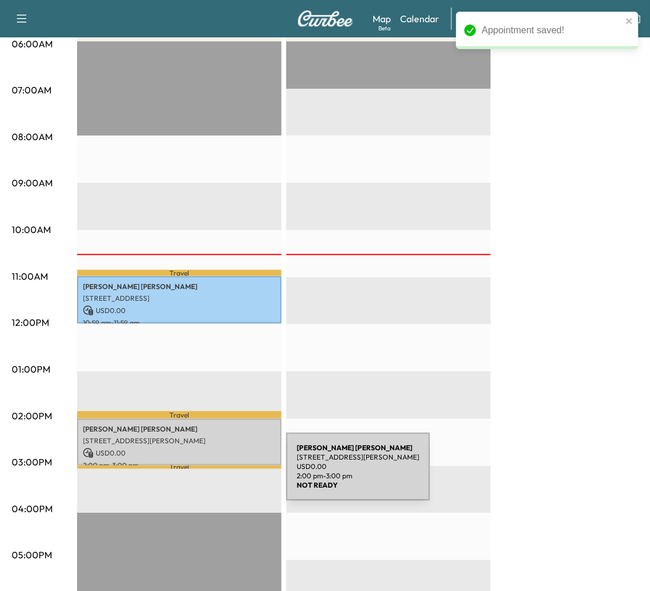
click at [199, 446] on p "[STREET_ADDRESS][PERSON_NAME]" at bounding box center [179, 440] width 193 height 9
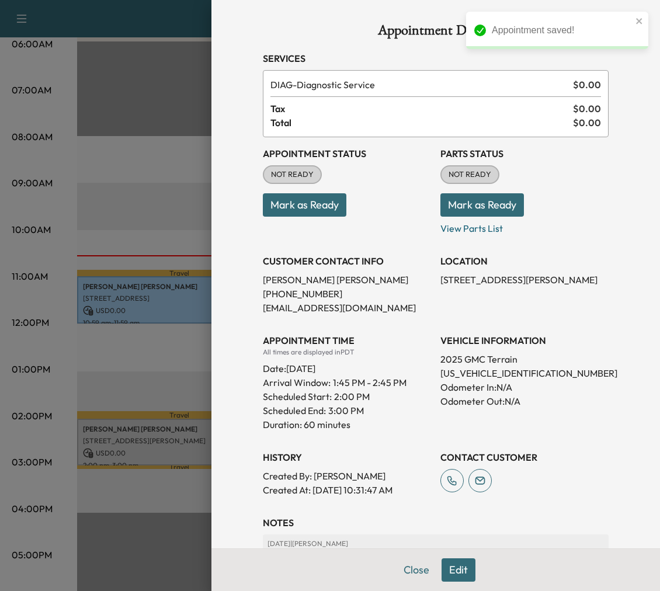
click at [478, 217] on button "Mark as Ready" at bounding box center [482, 204] width 84 height 23
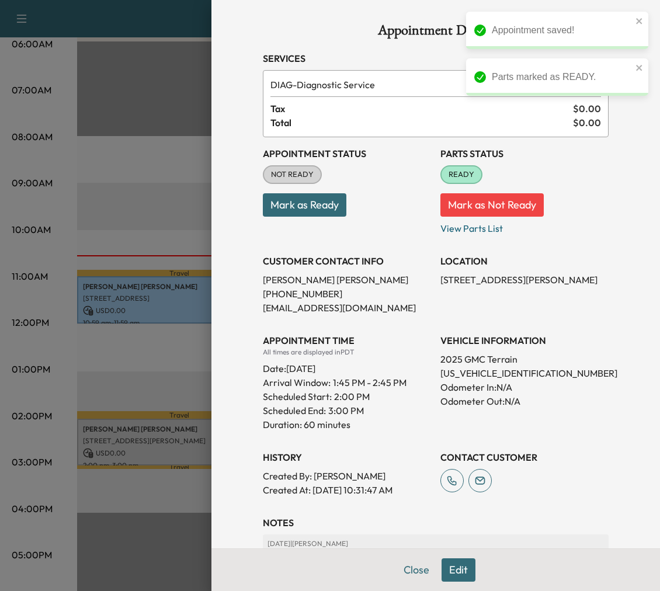
click at [80, 204] on div at bounding box center [330, 295] width 660 height 591
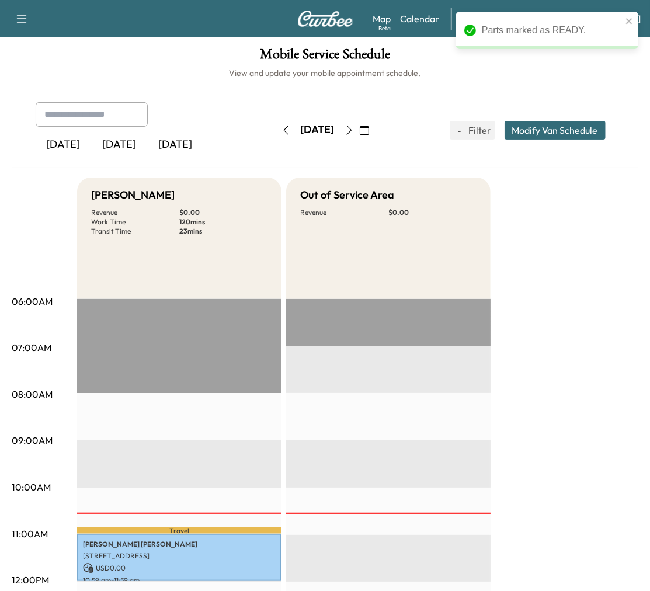
scroll to position [0, 0]
